Goal: Information Seeking & Learning: Check status

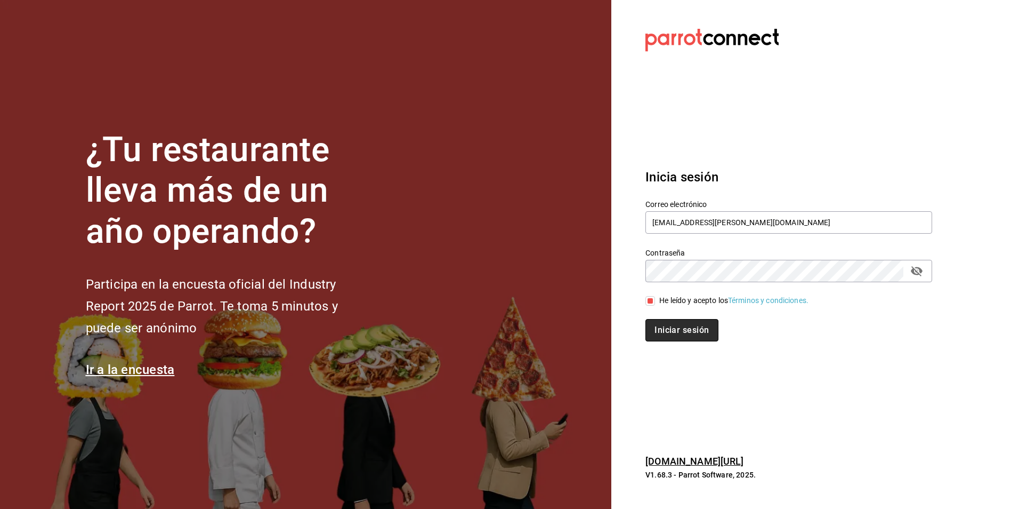
click at [692, 340] on button "Iniciar sesión" at bounding box center [682, 330] width 73 height 22
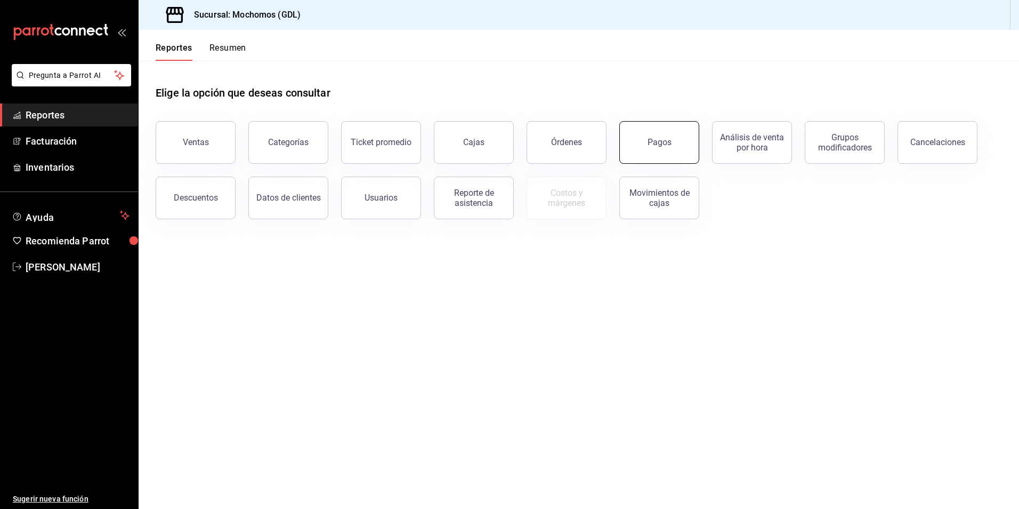
click at [643, 151] on button "Pagos" at bounding box center [660, 142] width 80 height 43
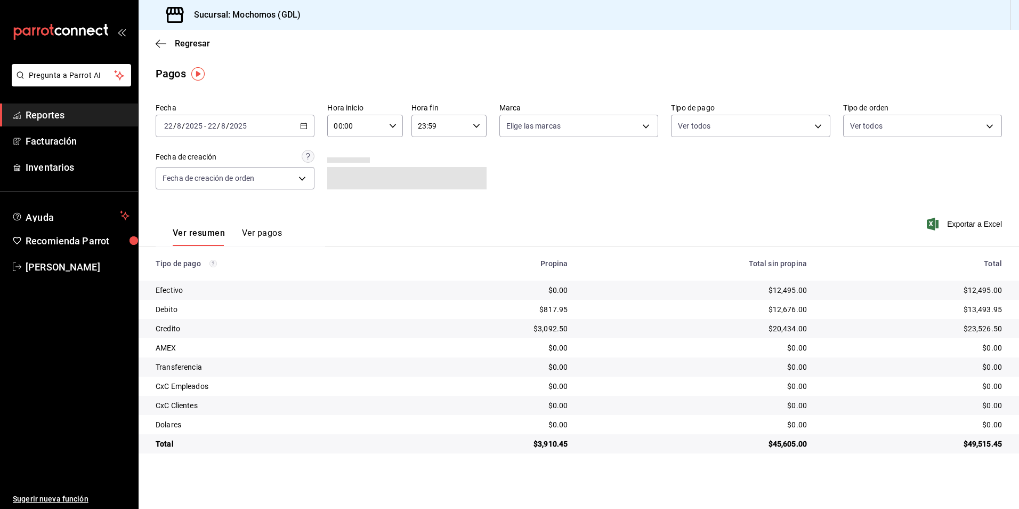
click at [224, 126] on input "8" at bounding box center [223, 126] width 5 height 9
click at [246, 132] on div "[DATE] [DATE] - [DATE] [DATE]" at bounding box center [235, 126] width 159 height 22
click at [203, 277] on span "Rango de fechas" at bounding box center [206, 277] width 83 height 11
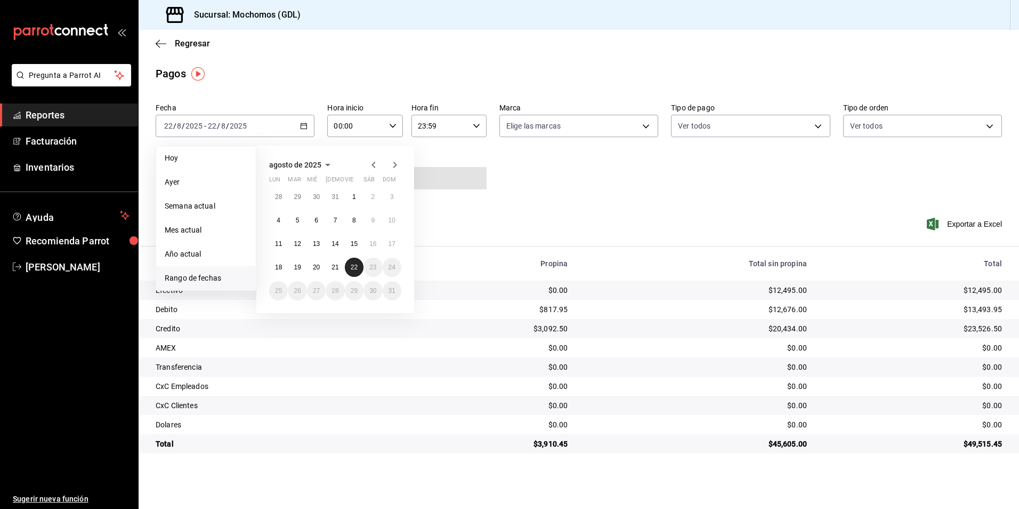
click at [351, 268] on abbr "22" at bounding box center [354, 266] width 7 height 7
click at [353, 267] on abbr "22" at bounding box center [354, 266] width 7 height 7
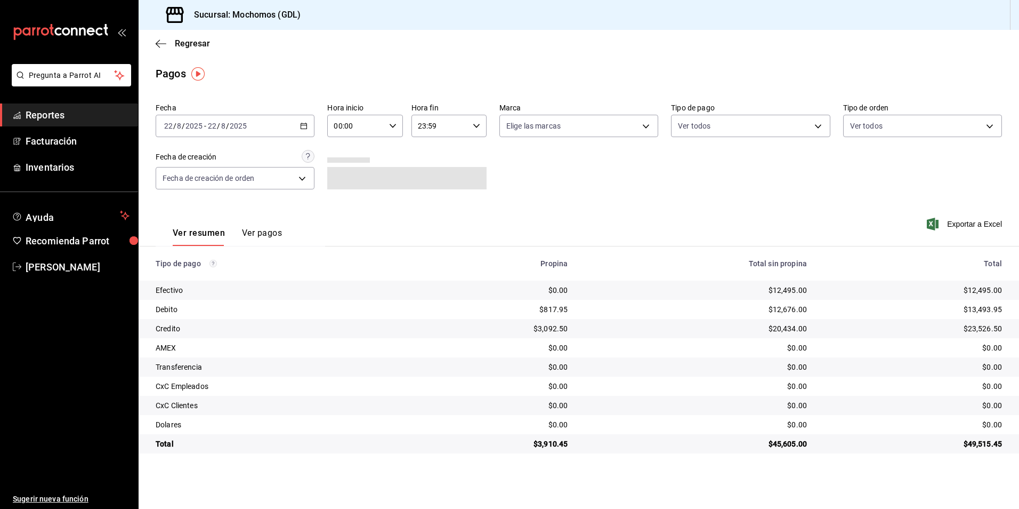
click at [404, 125] on div "Hora inicio 00:00 Hora inicio Hora fin 23:59 Hora fin" at bounding box center [406, 120] width 159 height 34
click at [396, 127] on icon "button" at bounding box center [392, 125] width 7 height 7
click at [347, 176] on span "05" at bounding box center [346, 174] width 21 height 9
type input "05:00"
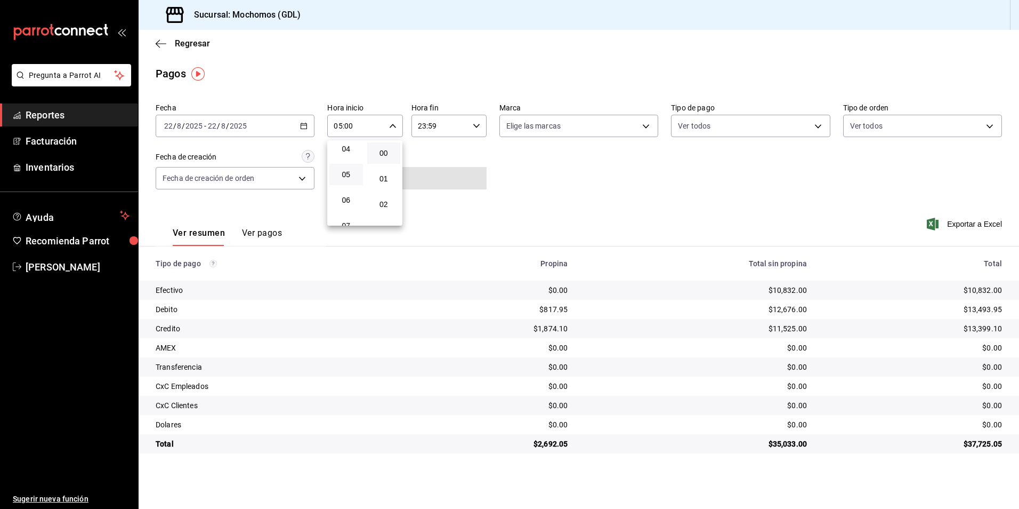
click at [532, 127] on div at bounding box center [509, 254] width 1019 height 509
click at [528, 132] on body "Pregunta a Parrot AI Reportes Facturación Inventarios Ayuda Recomienda Parrot […" at bounding box center [509, 254] width 1019 height 509
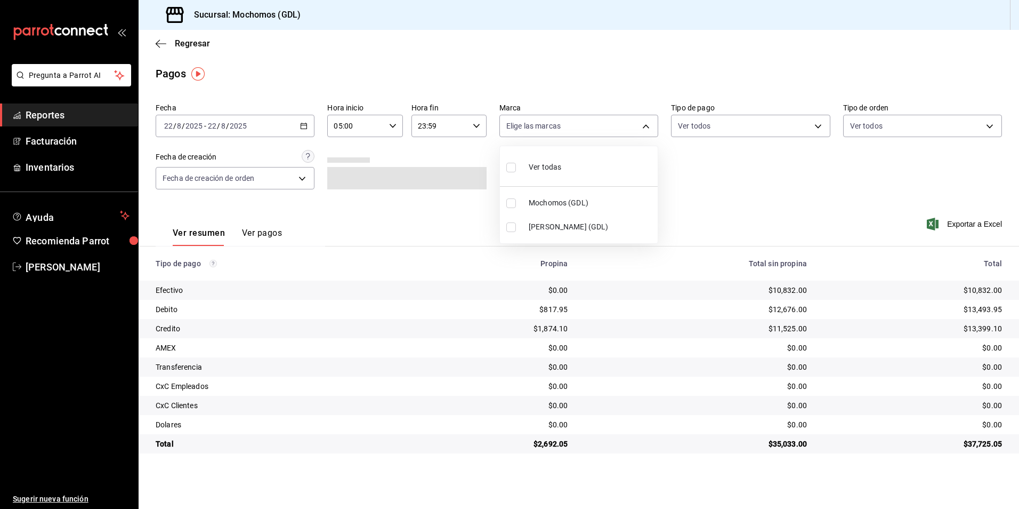
click at [541, 196] on li "Mochomos (GDL)" at bounding box center [579, 203] width 158 height 24
type input "36c25d4a-7cb0-456c-a434-e981d54830bc"
checkbox input "true"
click at [730, 132] on div at bounding box center [509, 254] width 1019 height 509
click at [728, 129] on body "Pregunta a Parrot AI Reportes Facturación Inventarios Ayuda Recomienda Parrot […" at bounding box center [509, 254] width 1019 height 509
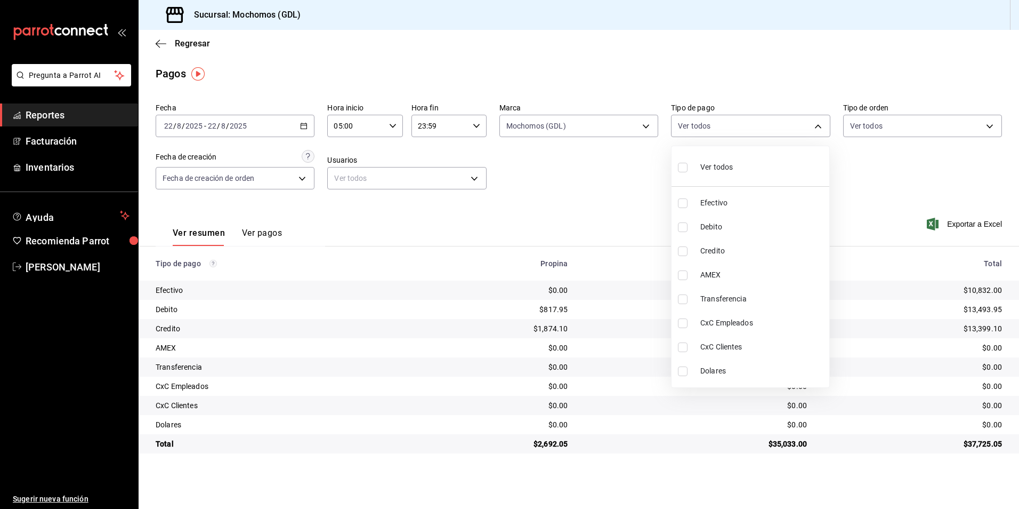
click at [724, 155] on div "Ver todos" at bounding box center [705, 166] width 55 height 23
type input "43f15ab9-6aaf-467e-828e-46d2c45c5663,c4bdfb15-5497-4aae-ad2b-38852a02f4e8,2255b…"
checkbox input "true"
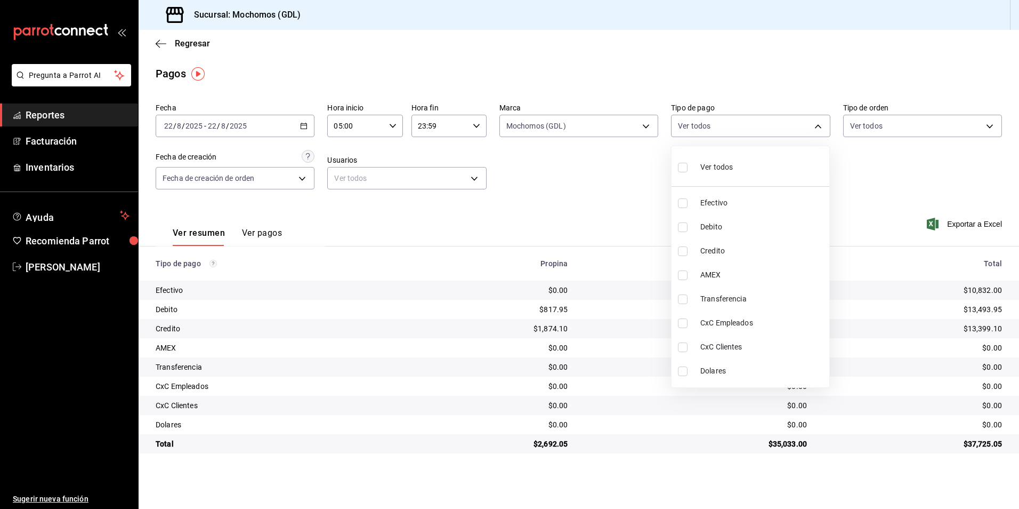
checkbox input "true"
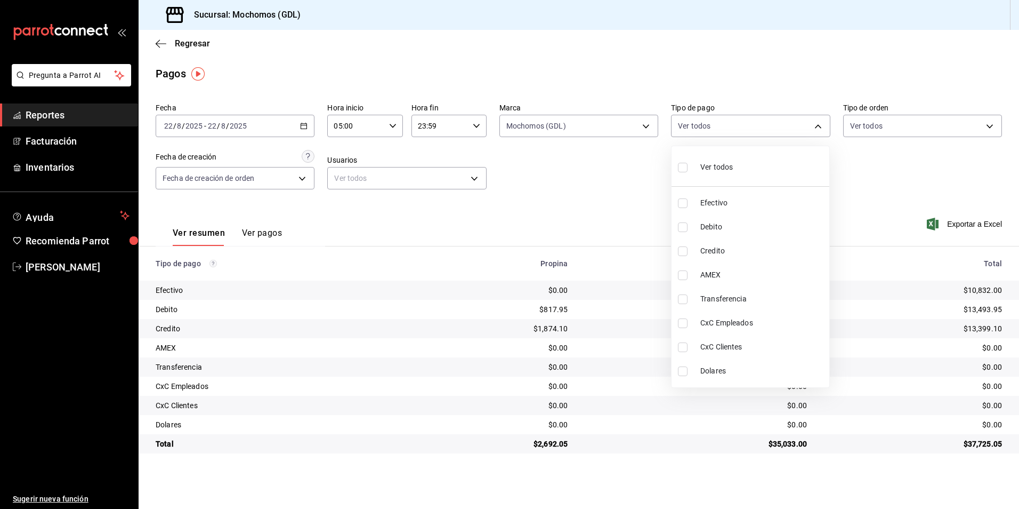
checkbox input "true"
click at [856, 132] on div at bounding box center [509, 254] width 1019 height 509
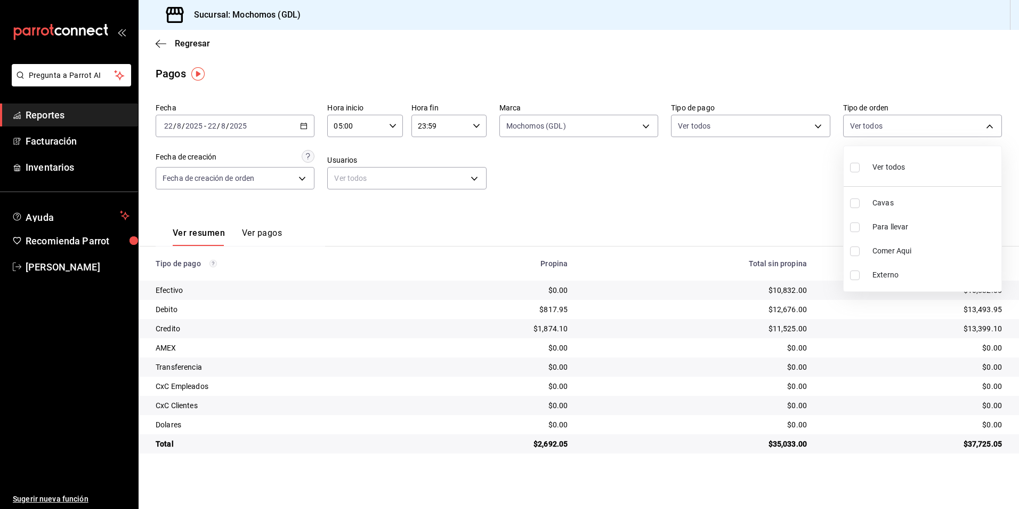
click at [847, 131] on body "Pregunta a Parrot AI Reportes Facturación Inventarios Ayuda Recomienda Parrot […" at bounding box center [509, 254] width 1019 height 509
click at [854, 152] on li "Ver todos" at bounding box center [923, 165] width 158 height 31
type input "c3d0baef-30c0-4718-9d76-caab43e27316,13c4cc4a-99d2-42c0-ba96-c3de8c08c13d,7b791…"
checkbox input "true"
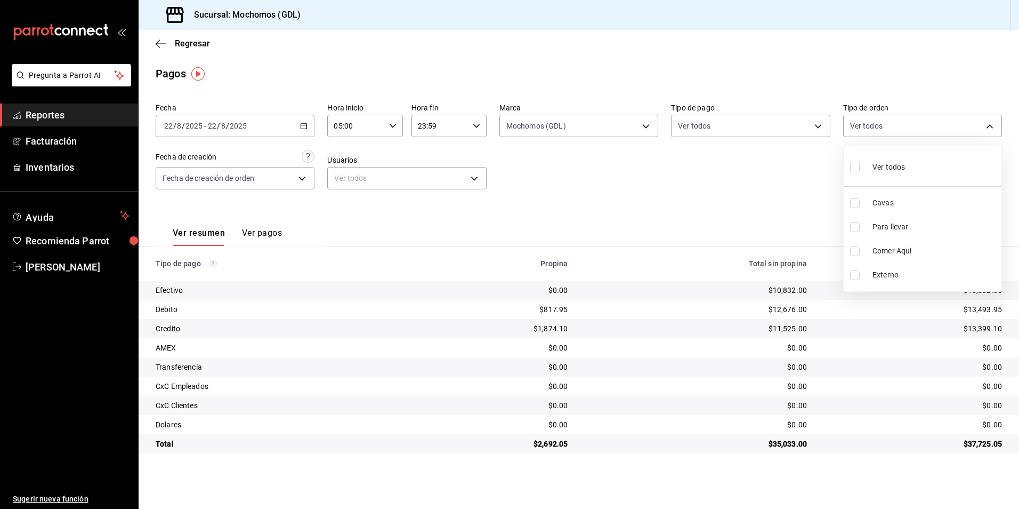
checkbox input "true"
click at [504, 183] on div at bounding box center [509, 254] width 1019 height 509
click at [580, 179] on div "Fecha [DATE] [DATE] - [DATE] [DATE] Hora inicio 05:00 Hora inicio Hora fin 23:5…" at bounding box center [579, 150] width 847 height 103
